Goal: Share content: Share content

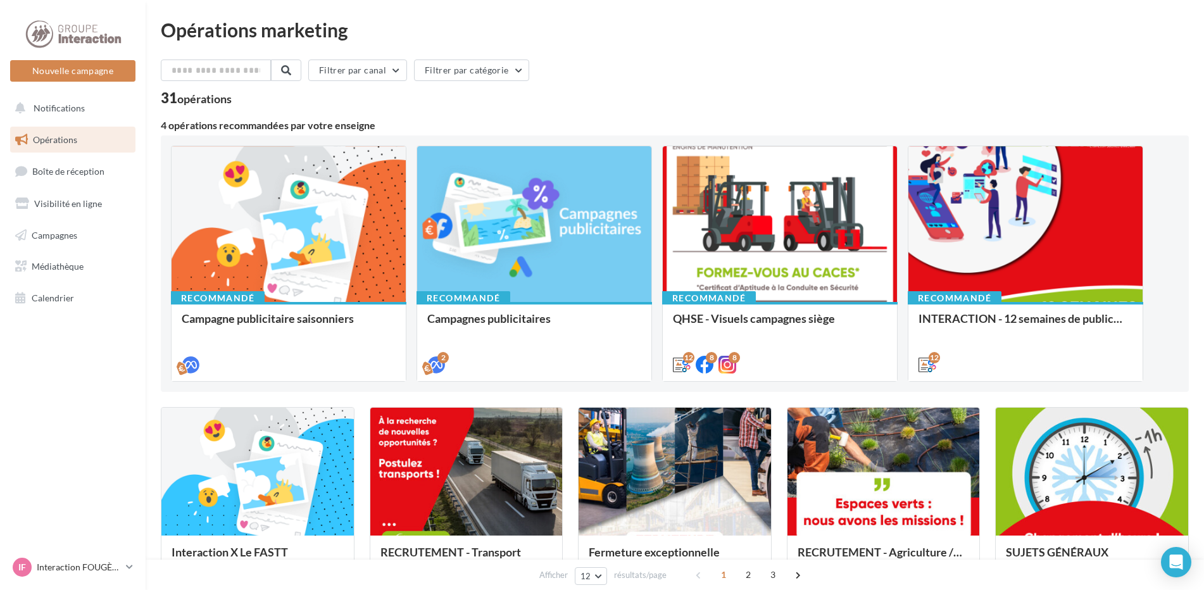
click at [88, 135] on link "Opérations" at bounding box center [73, 140] width 130 height 27
click at [62, 243] on link "Campagnes" at bounding box center [73, 235] width 130 height 27
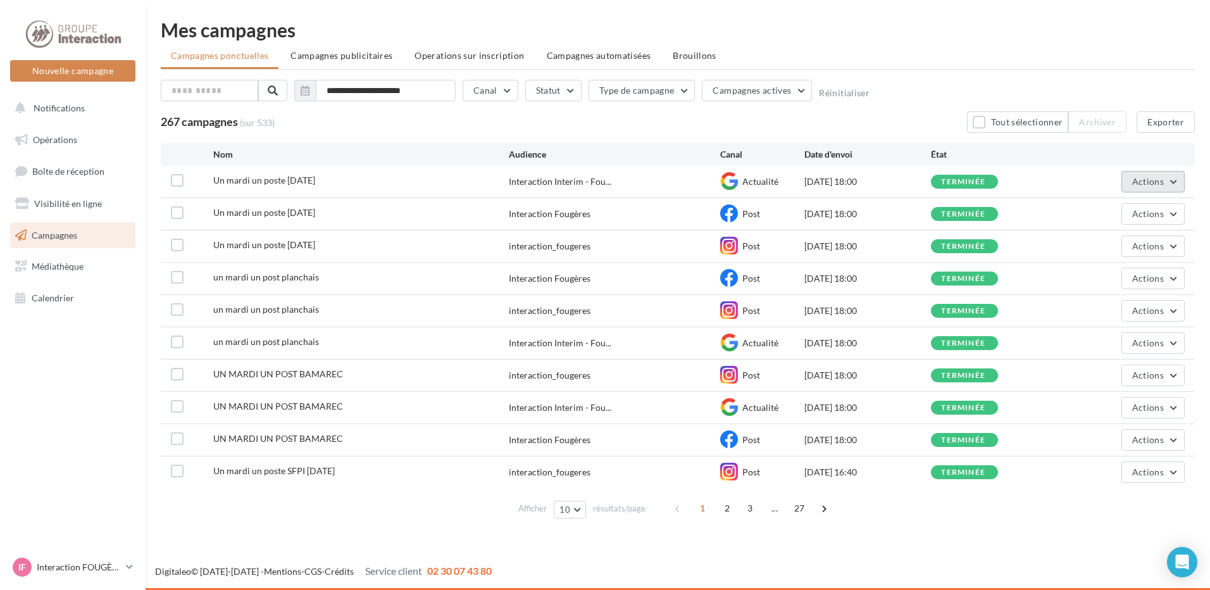
click at [1151, 180] on span "Actions" at bounding box center [1148, 181] width 32 height 11
click at [701, 59] on span "Brouillons" at bounding box center [695, 55] width 44 height 11
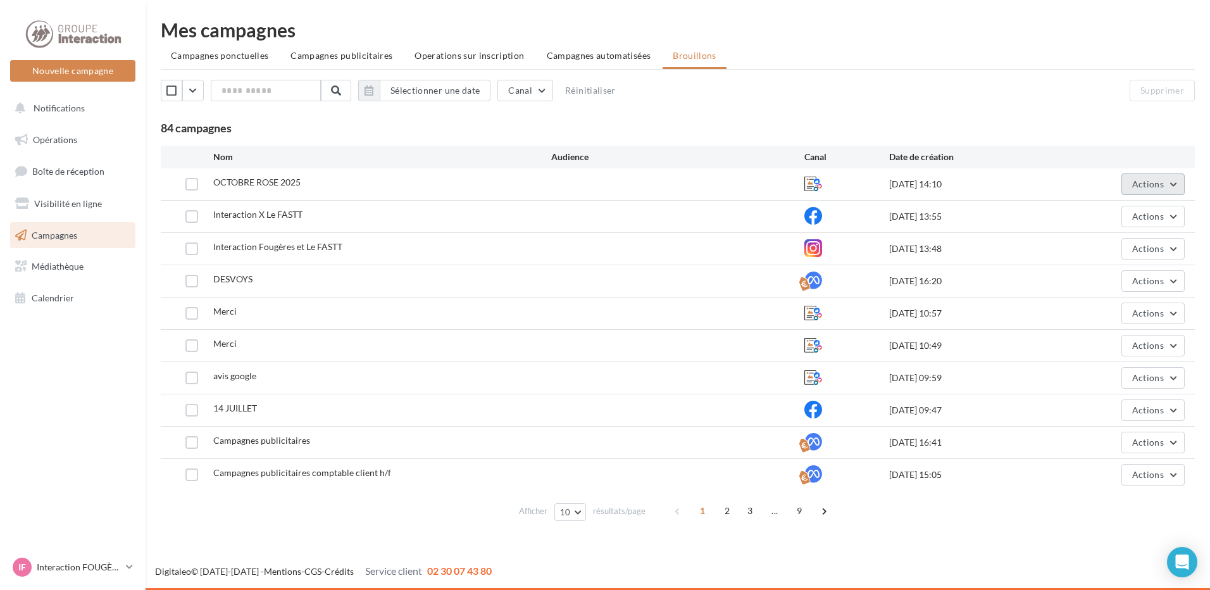
click at [1171, 187] on button "Actions" at bounding box center [1152, 184] width 63 height 22
click at [1122, 209] on button "Editer" at bounding box center [1121, 213] width 127 height 33
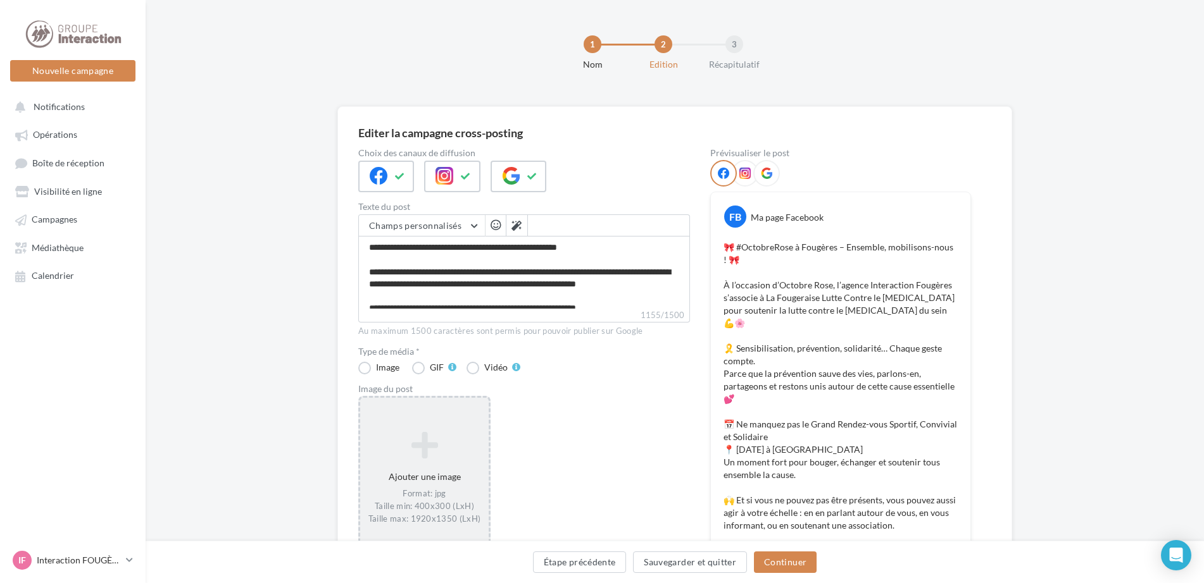
click at [449, 440] on icon at bounding box center [424, 445] width 118 height 30
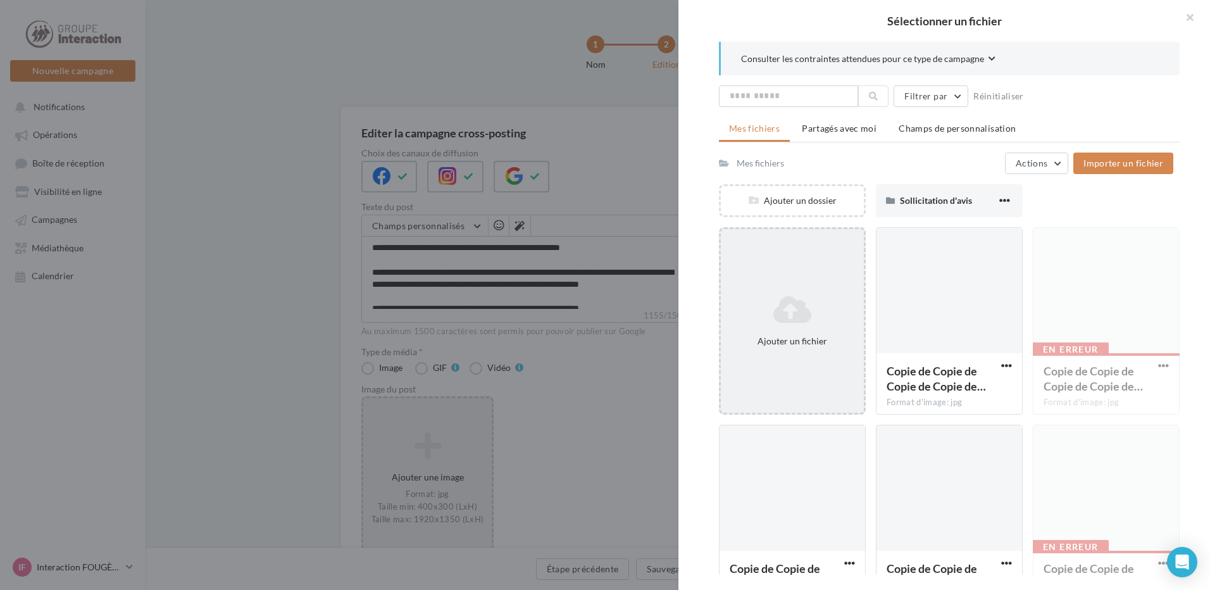
click at [790, 319] on icon at bounding box center [792, 309] width 133 height 30
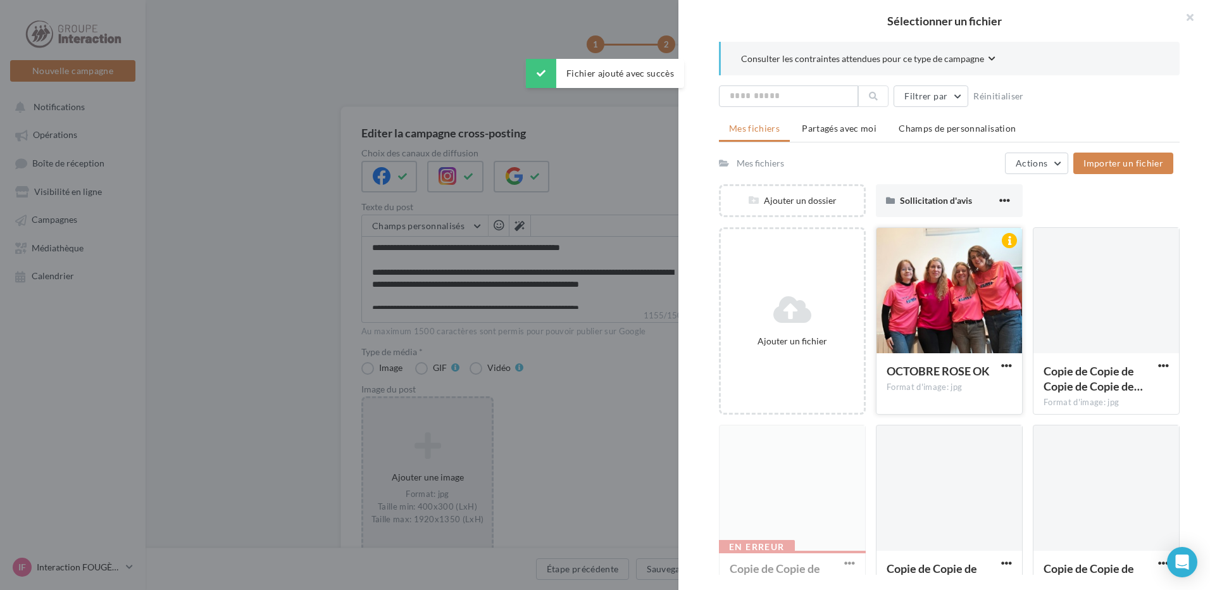
click at [918, 295] on div at bounding box center [949, 291] width 146 height 127
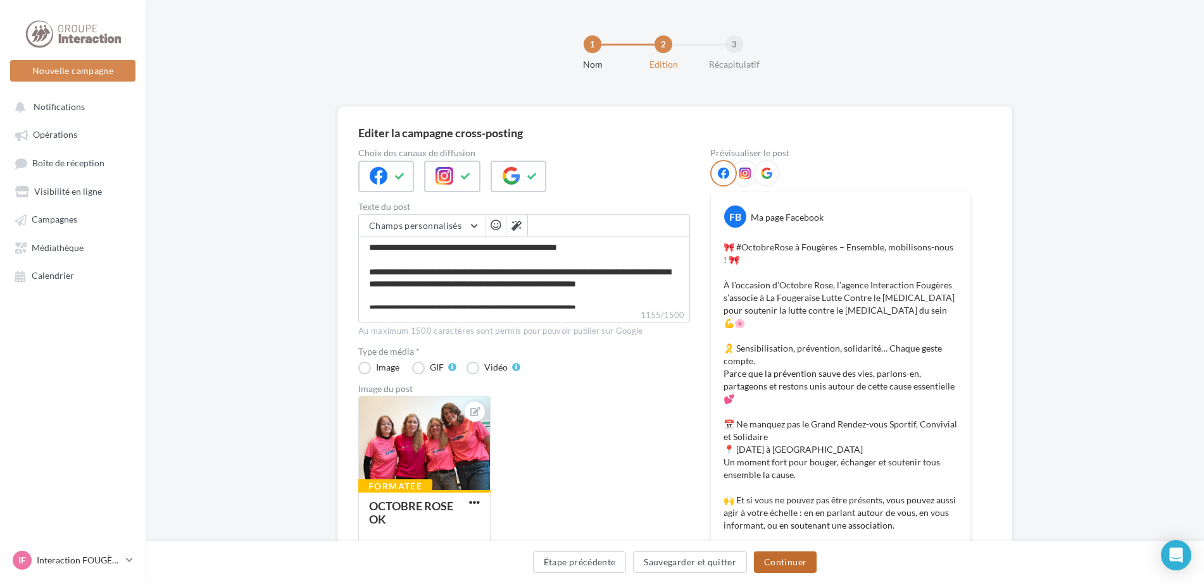
click at [779, 559] on button "Continuer" at bounding box center [785, 563] width 63 height 22
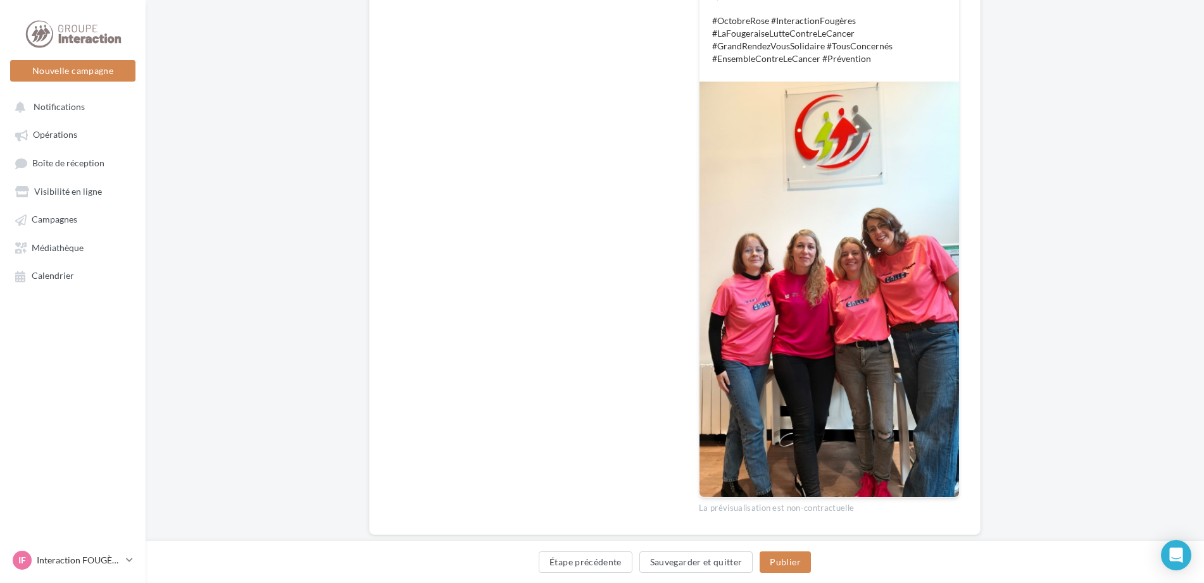
scroll to position [583, 0]
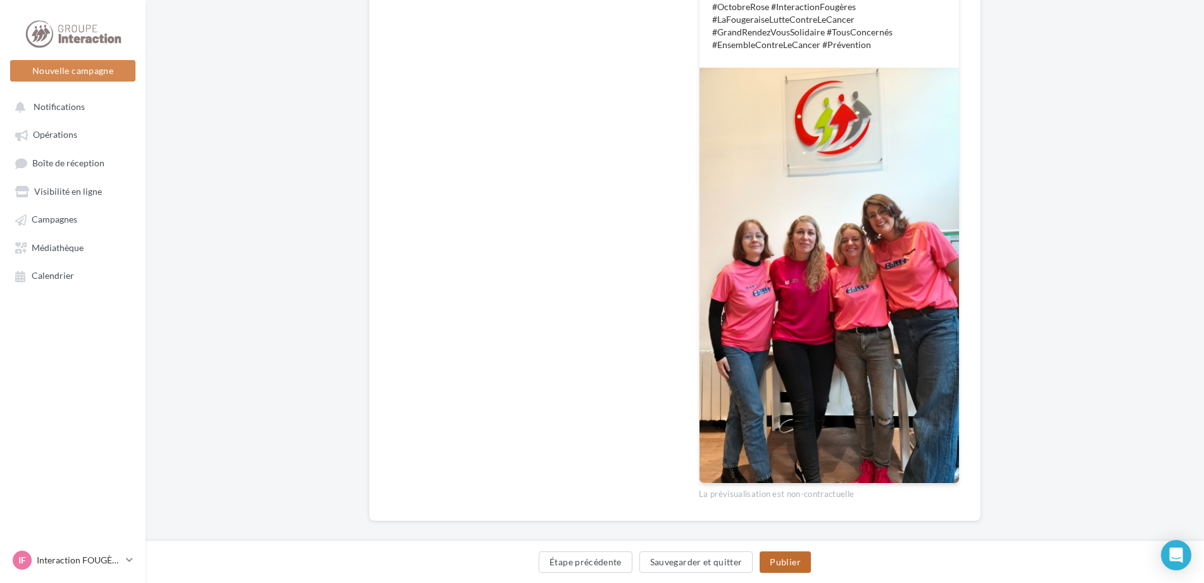
click at [782, 558] on button "Publier" at bounding box center [784, 563] width 51 height 22
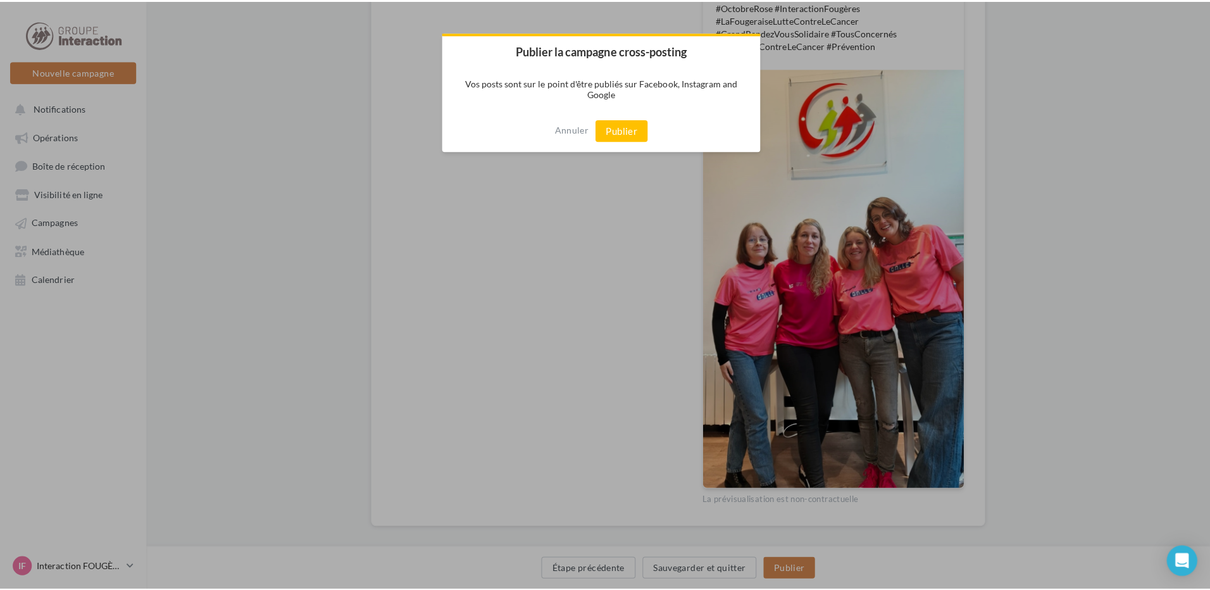
scroll to position [577, 0]
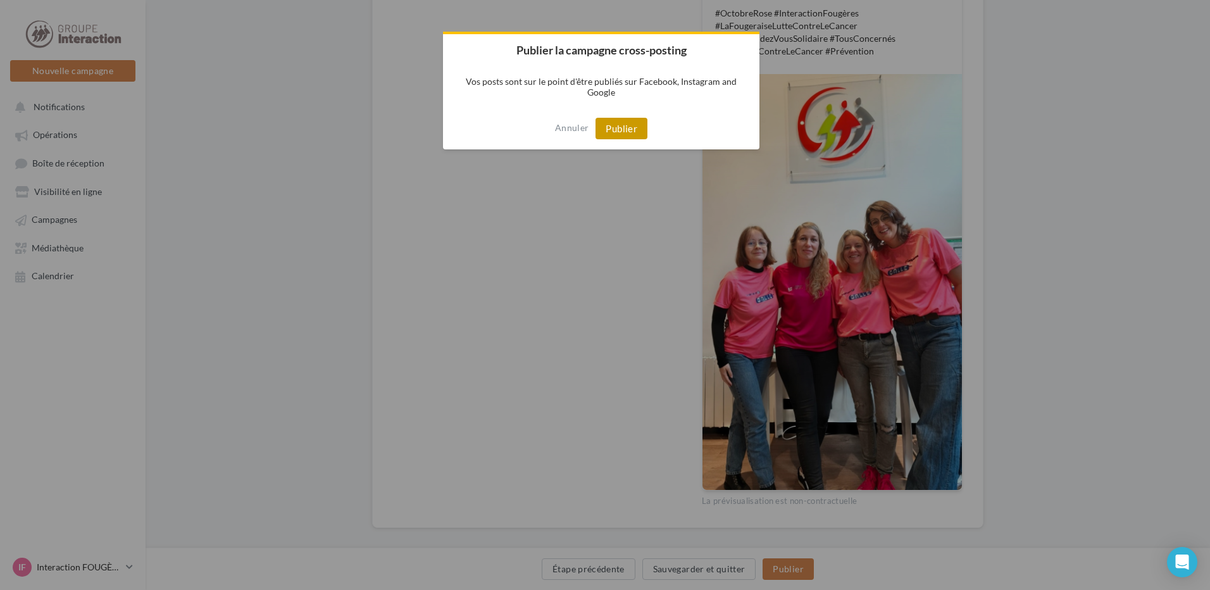
click at [623, 130] on button "Publier" at bounding box center [621, 129] width 52 height 22
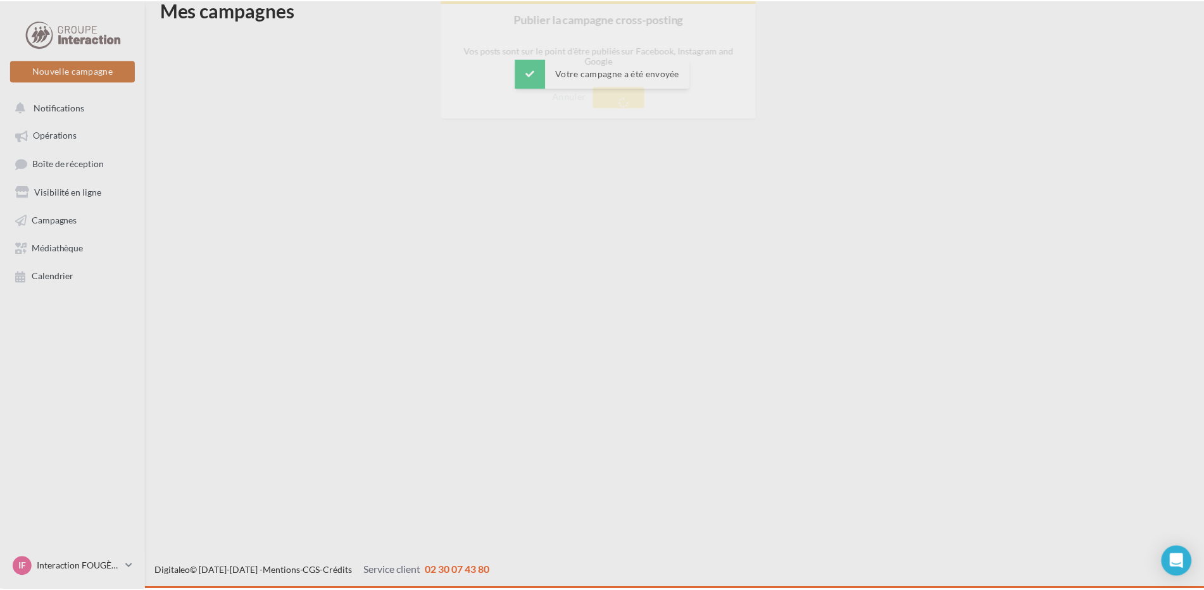
scroll to position [20, 0]
